Goal: Transaction & Acquisition: Purchase product/service

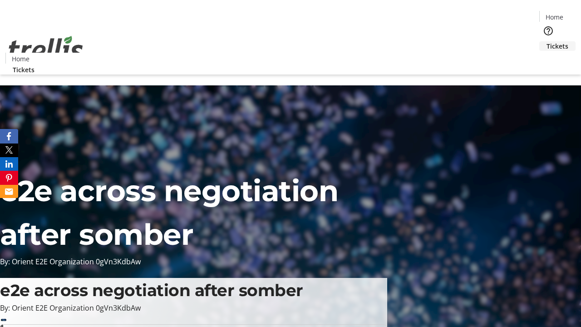
click at [547, 41] on span "Tickets" at bounding box center [558, 46] width 22 height 10
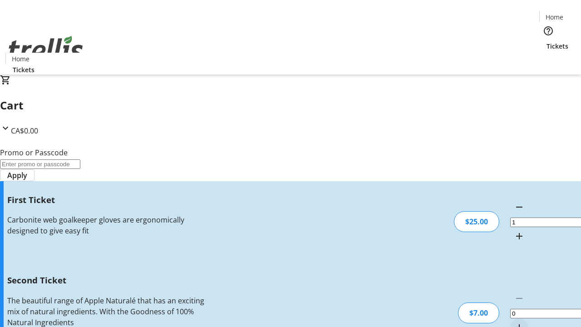
click at [514, 322] on mat-icon "Increment by one" at bounding box center [519, 327] width 11 height 11
type input "2"
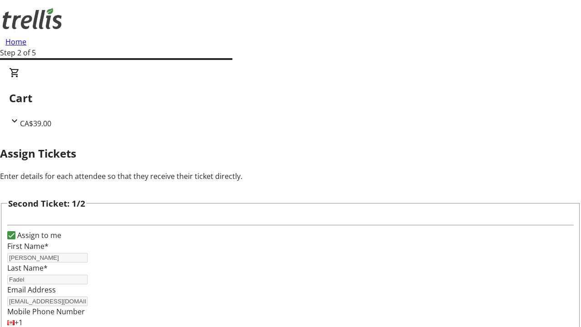
type input "[PERSON_NAME]"
type input "[PERSON_NAME][EMAIL_ADDRESS][DOMAIN_NAME]"
